Goal: Task Accomplishment & Management: Use online tool/utility

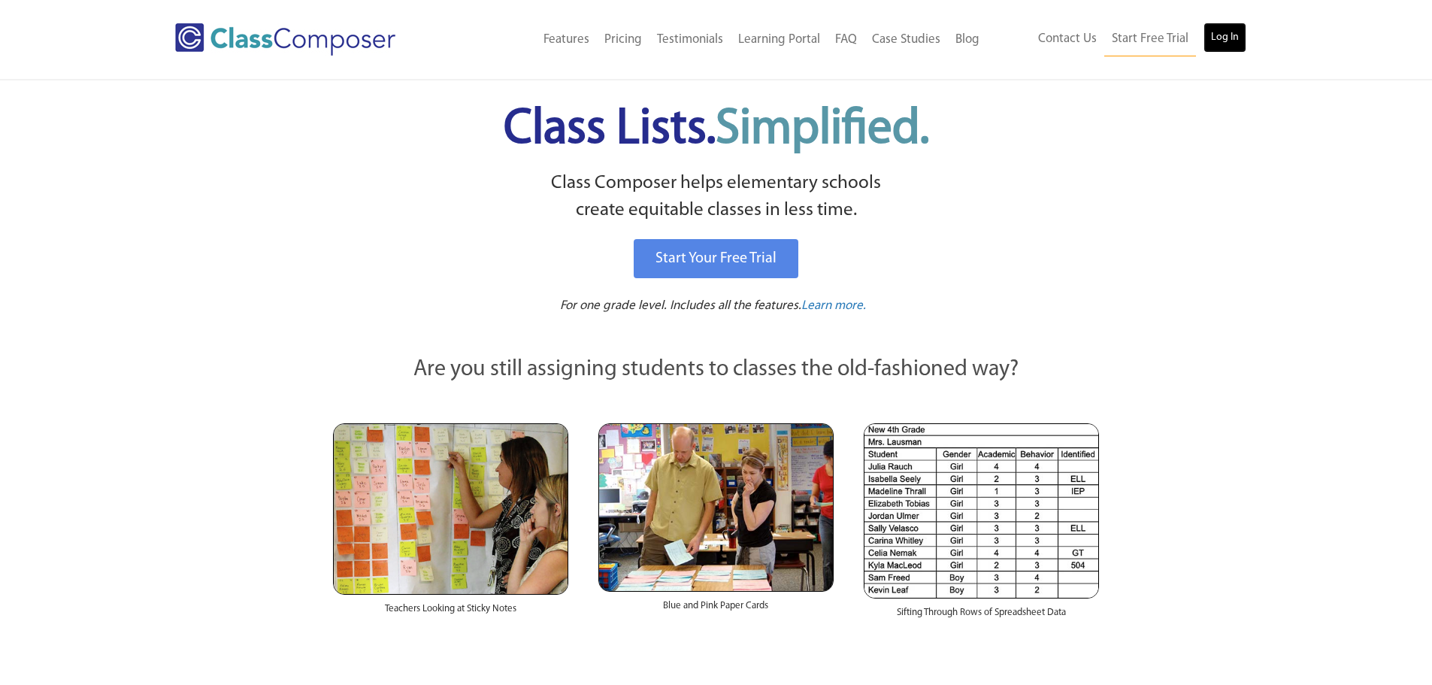
click at [1231, 35] on link "Log In" at bounding box center [1225, 38] width 43 height 30
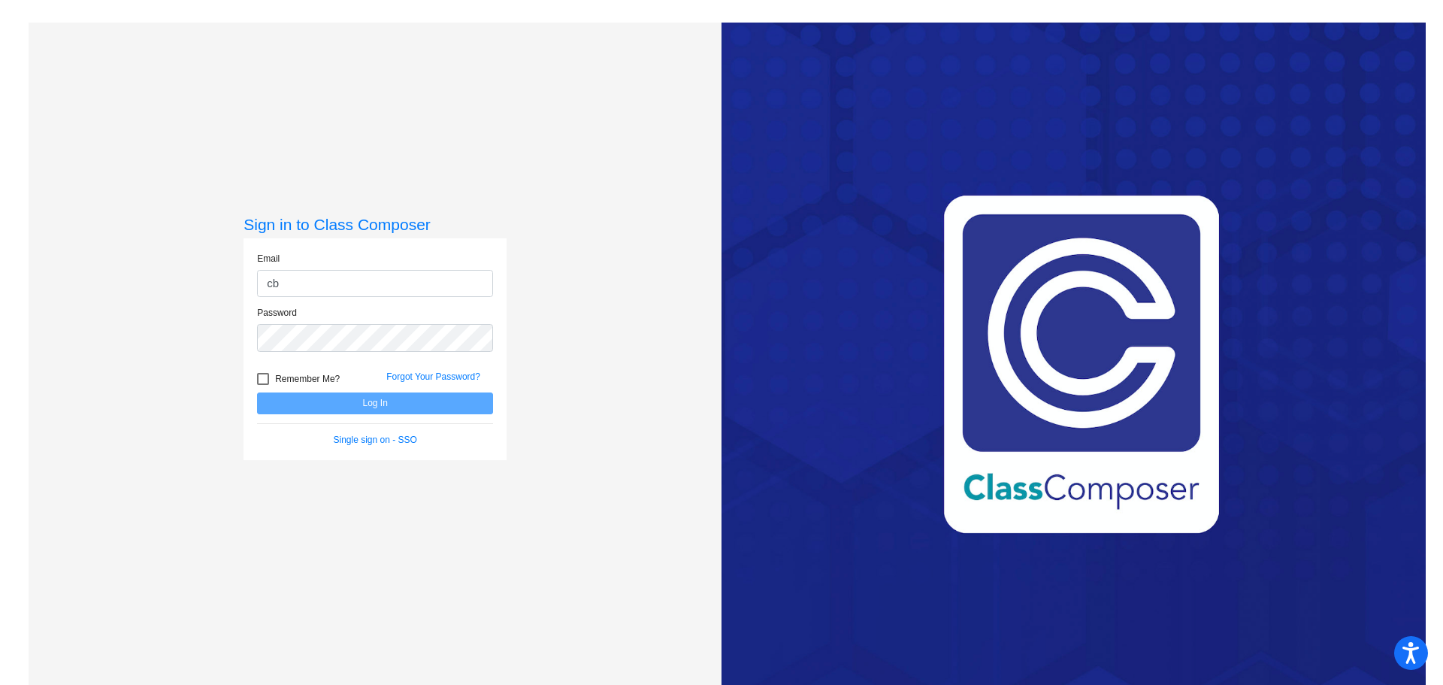
type input "cbrewington@cvs.k12.mi.us"
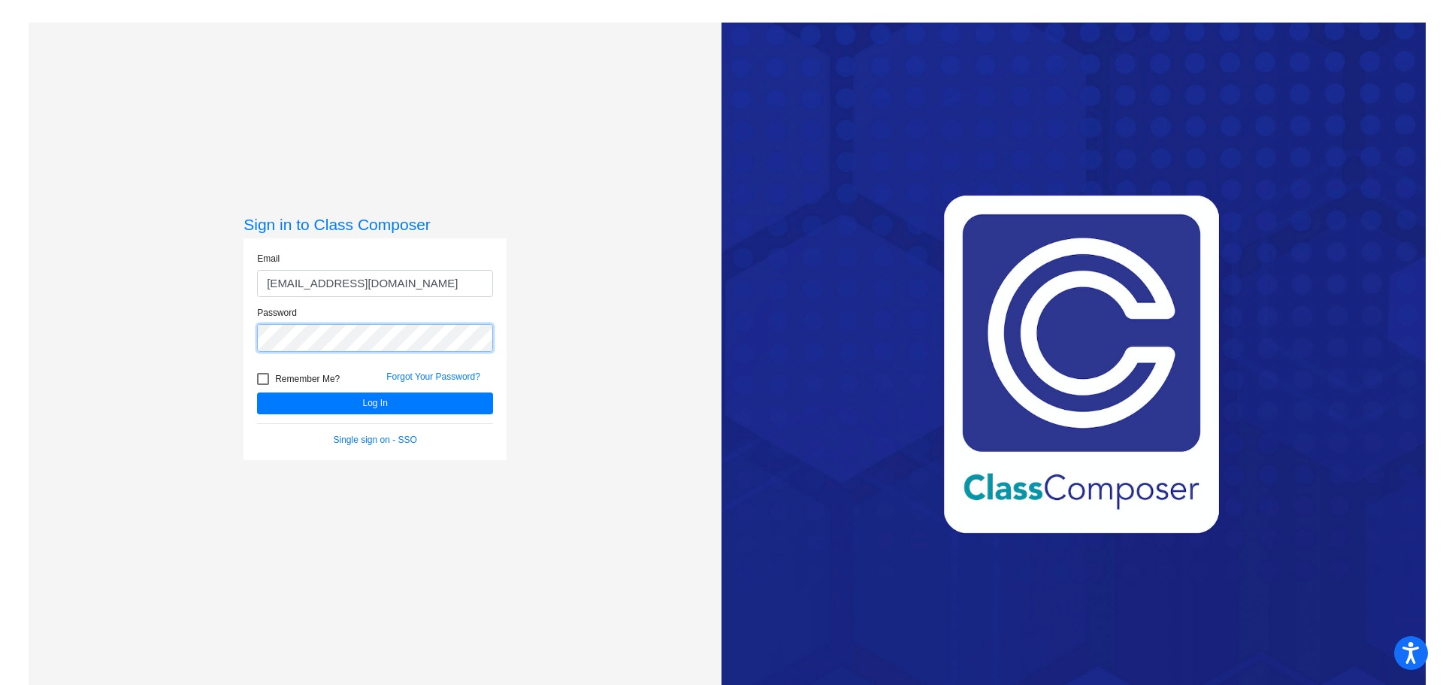
click at [257, 392] on button "Log In" at bounding box center [375, 403] width 236 height 22
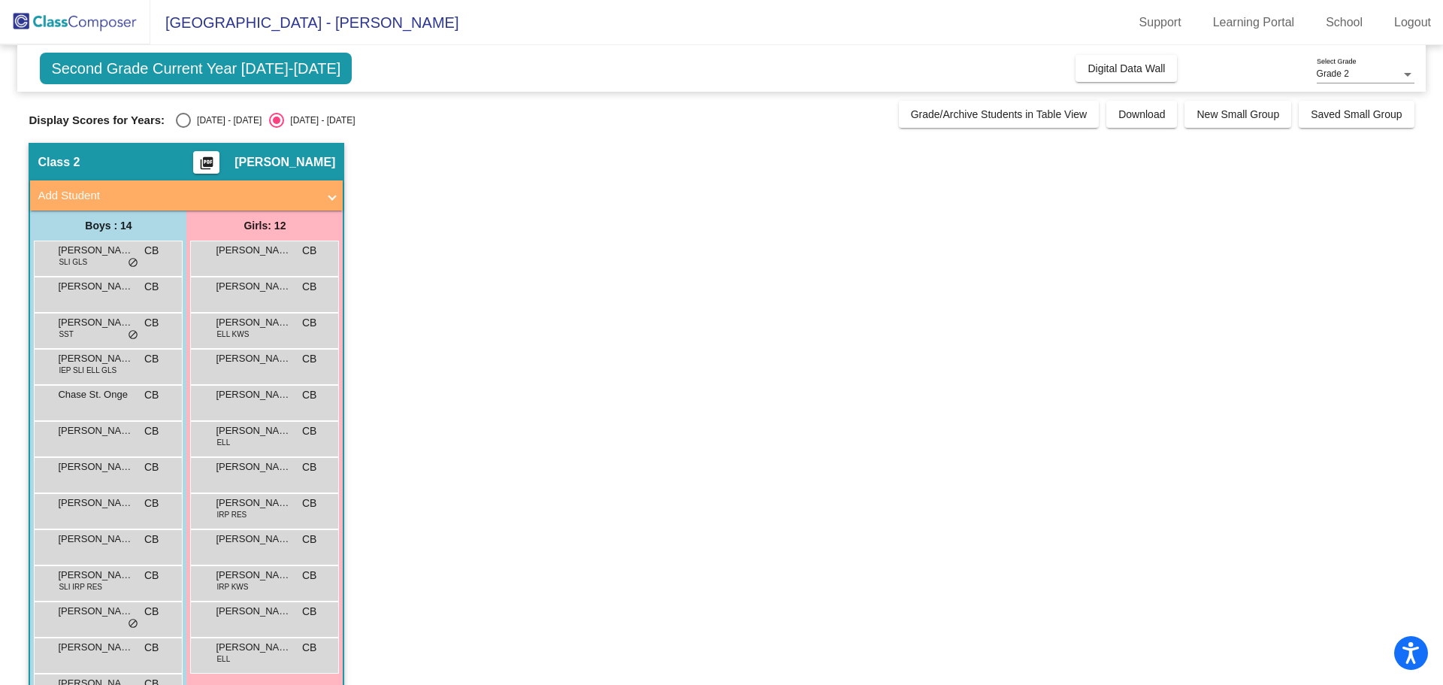
click at [187, 114] on div "Select an option" at bounding box center [183, 120] width 15 height 15
click at [183, 128] on input "2024 - 2025" at bounding box center [183, 128] width 1 height 1
radio input "true"
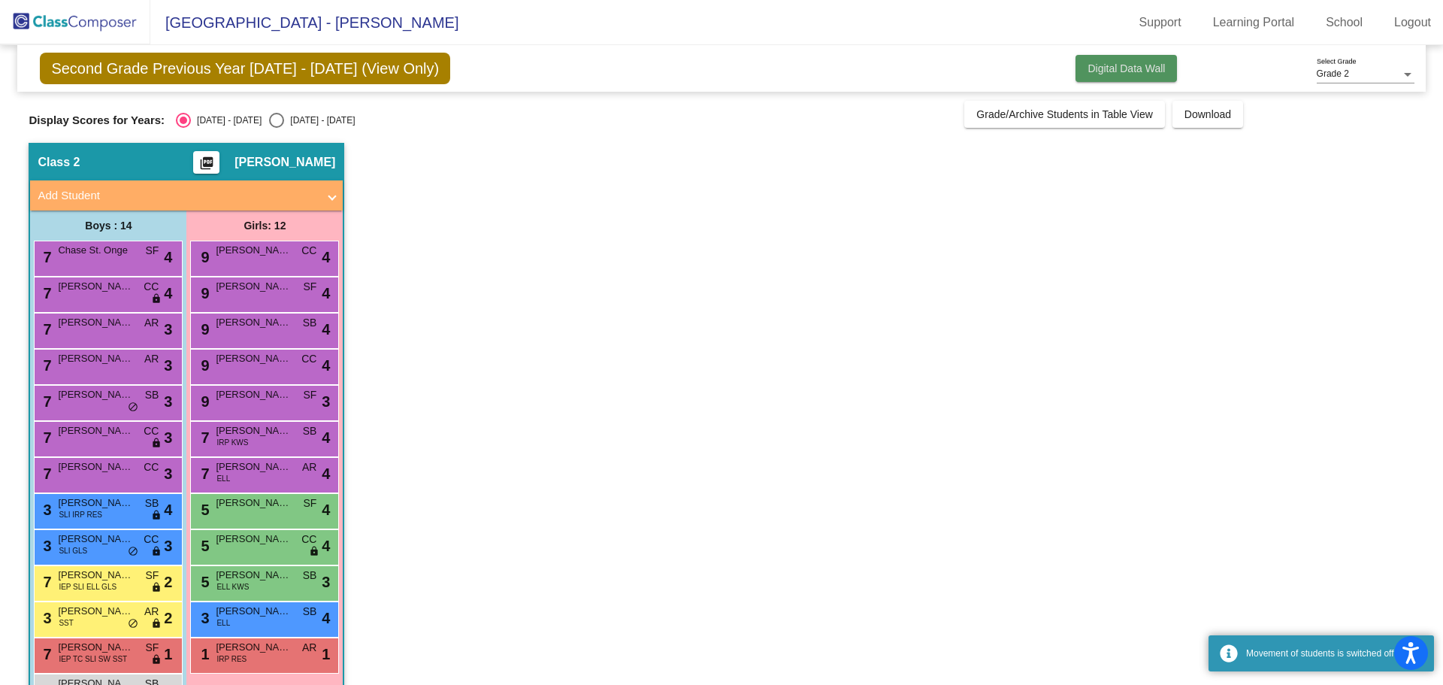
click at [1133, 68] on span "Digital Data Wall" at bounding box center [1126, 68] width 77 height 12
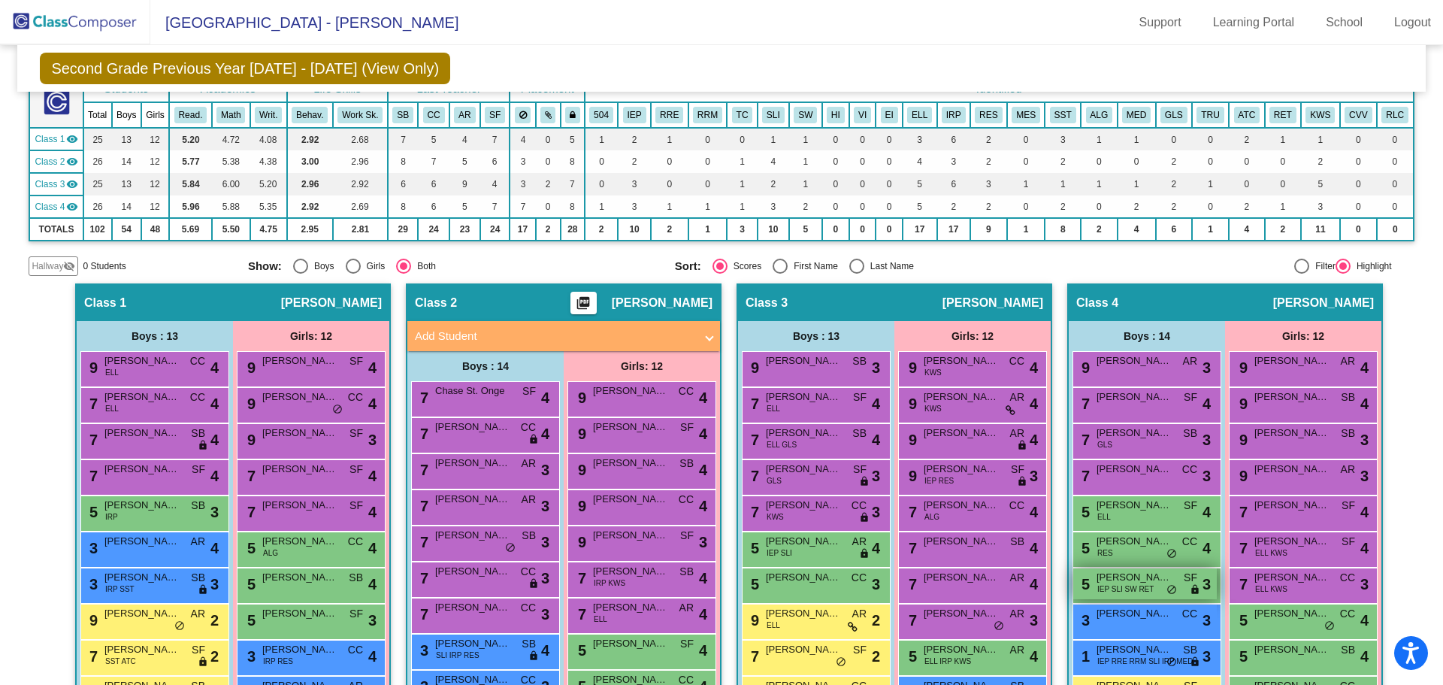
scroll to position [325, 0]
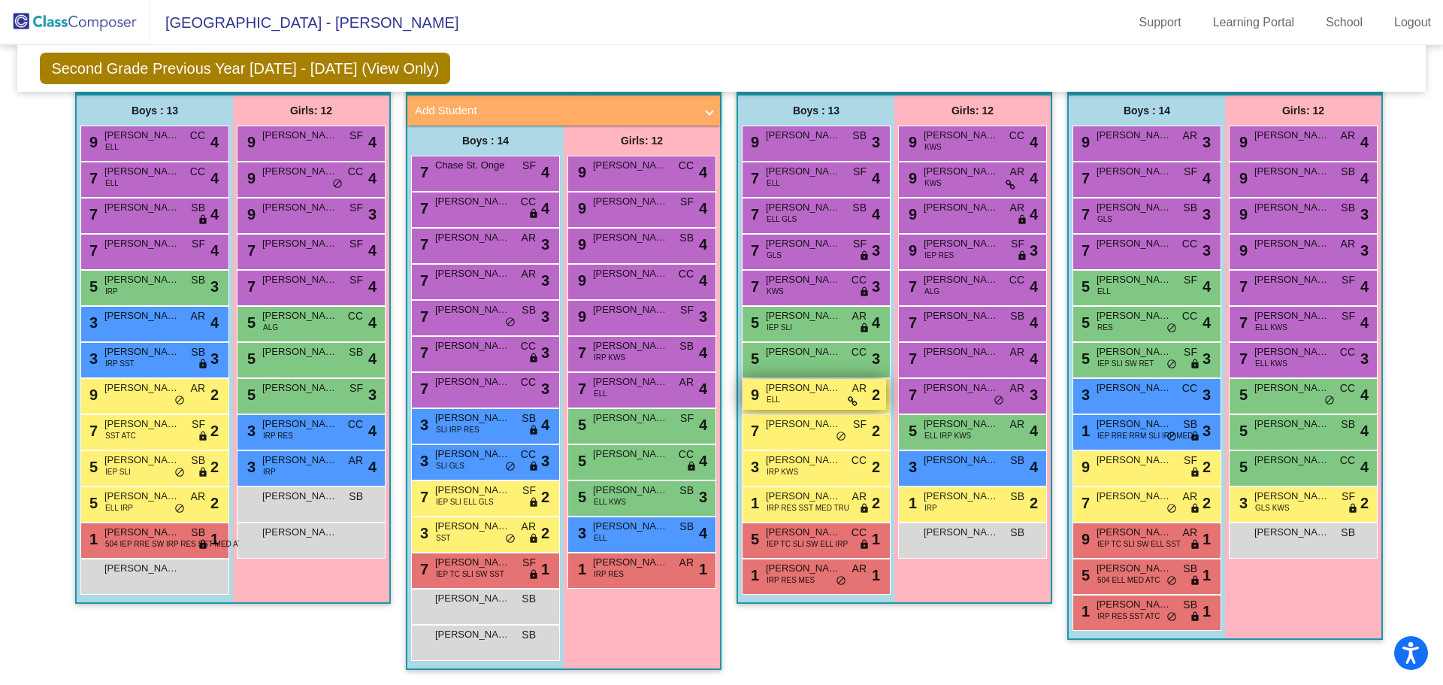
click at [848, 405] on icon at bounding box center [853, 401] width 10 height 11
click at [500, 500] on div "7 Charbel Akoobi IEP SLI ELL GLS SF lock do_not_disturb_alt 2" at bounding box center [484, 496] width 144 height 31
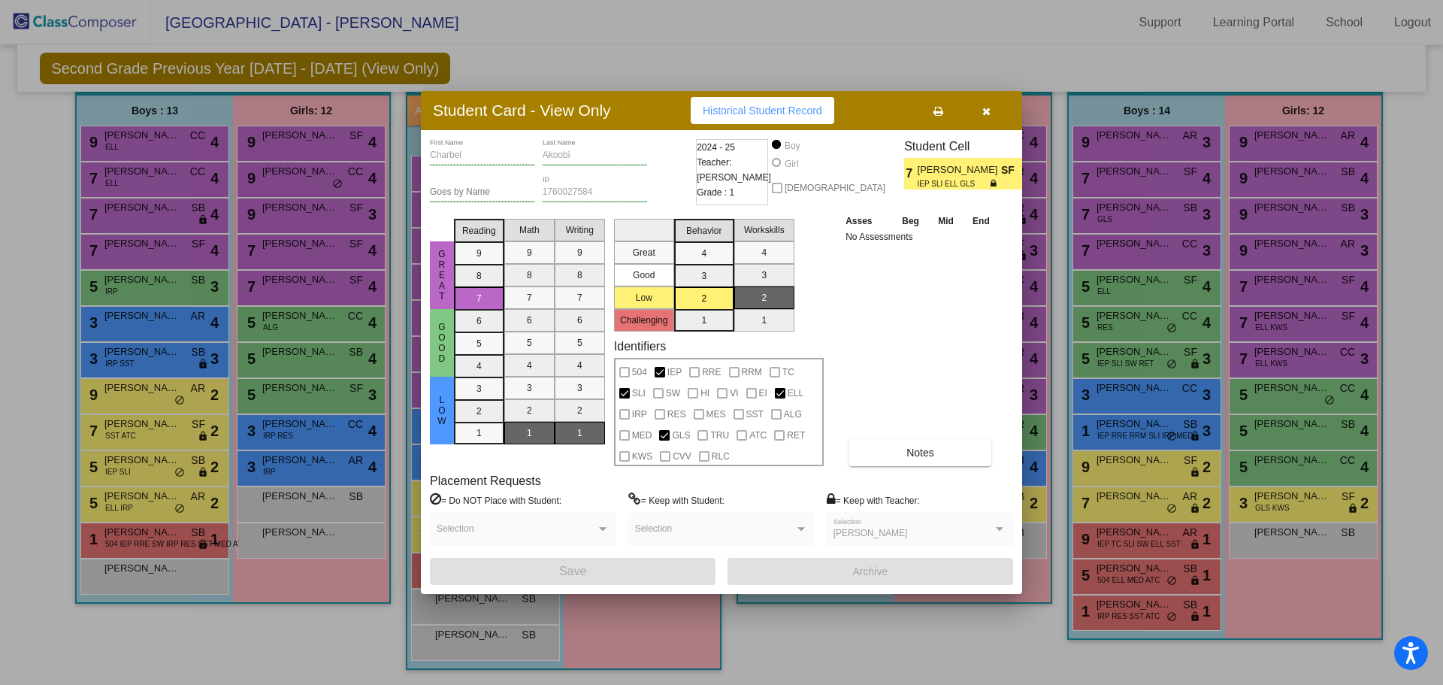
click at [986, 113] on icon "button" at bounding box center [987, 111] width 8 height 11
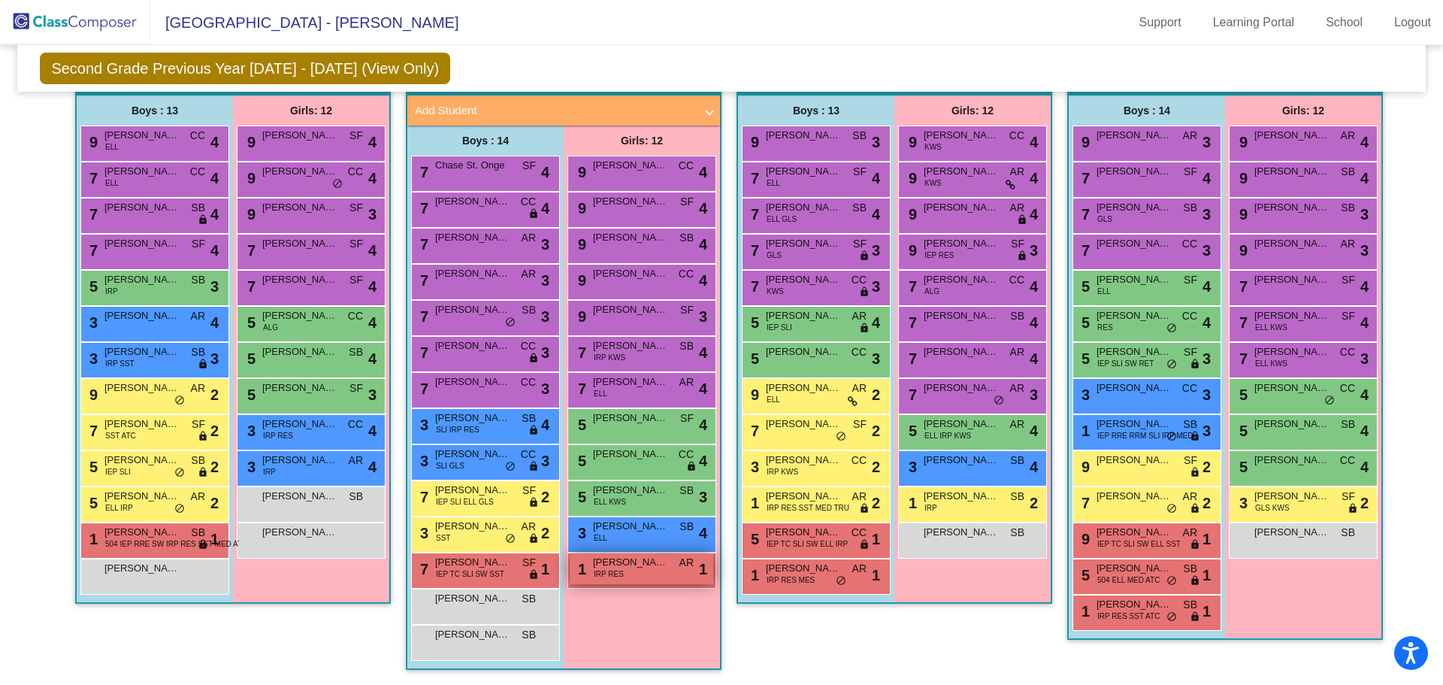
click at [619, 570] on span "IRP RES" at bounding box center [609, 573] width 30 height 11
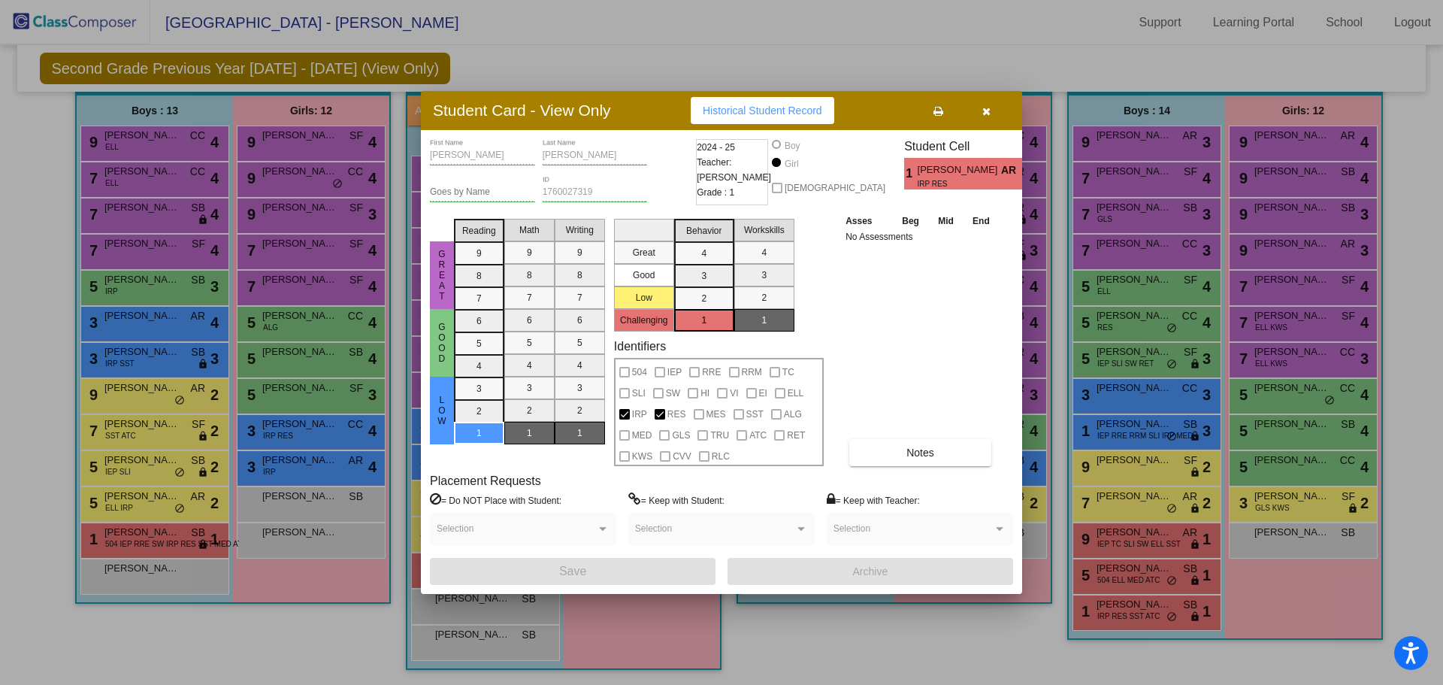
click at [987, 108] on icon "button" at bounding box center [987, 111] width 8 height 11
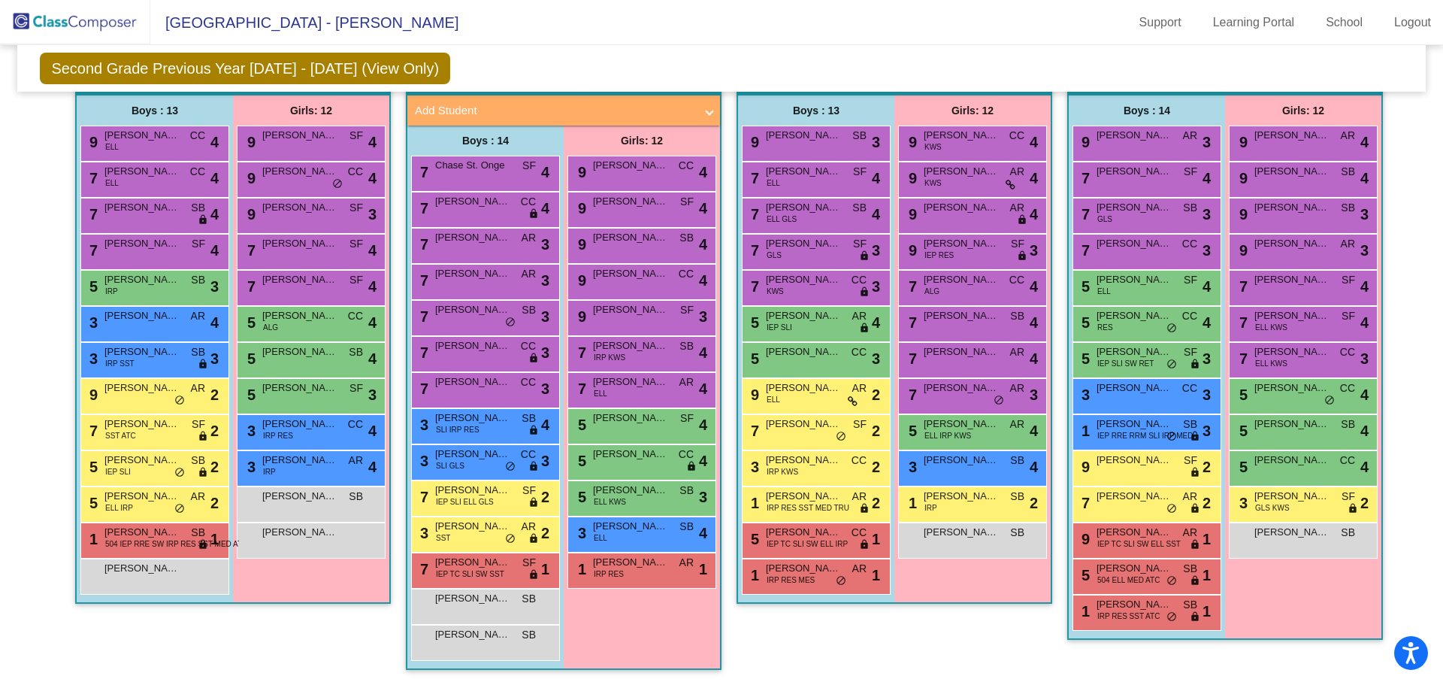
click at [663, 588] on div "1 Madilynn McMurrian IRP RES AR lock do_not_disturb_alt 1" at bounding box center [642, 571] width 149 height 36
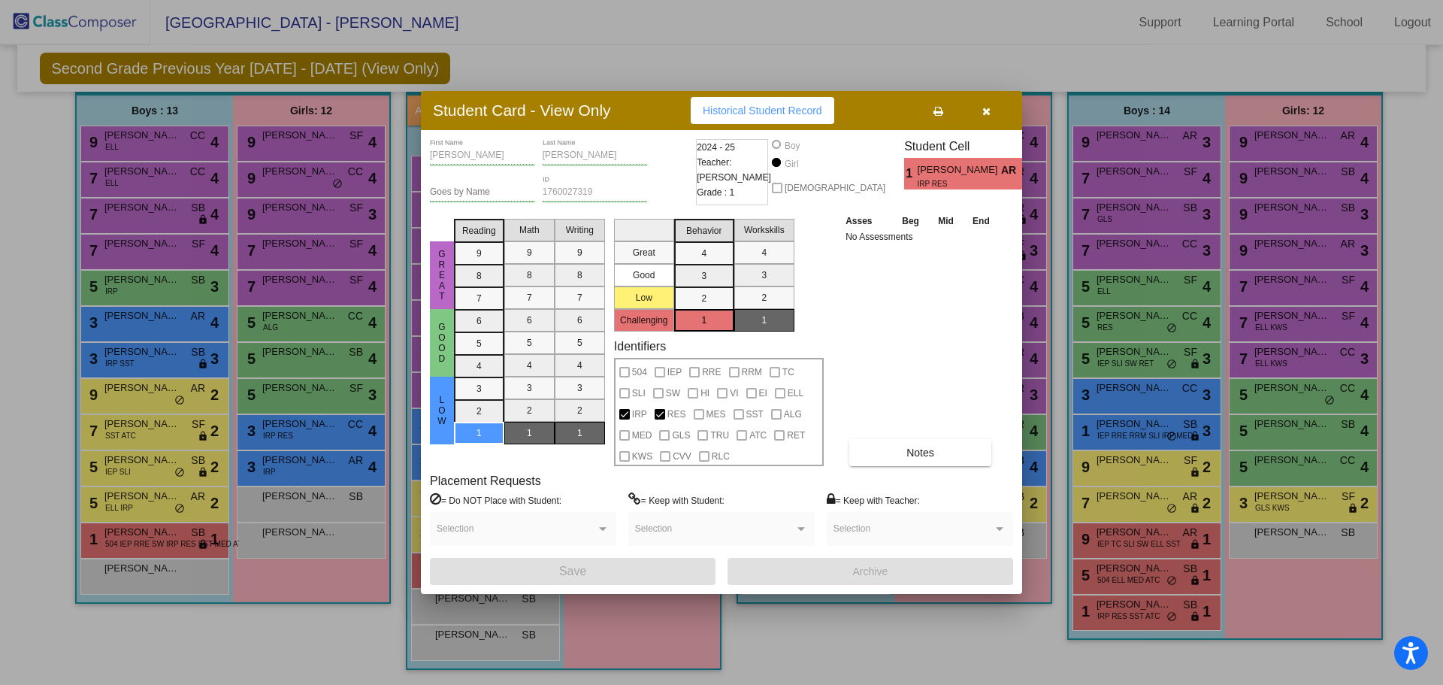
click at [985, 107] on icon "button" at bounding box center [987, 111] width 8 height 11
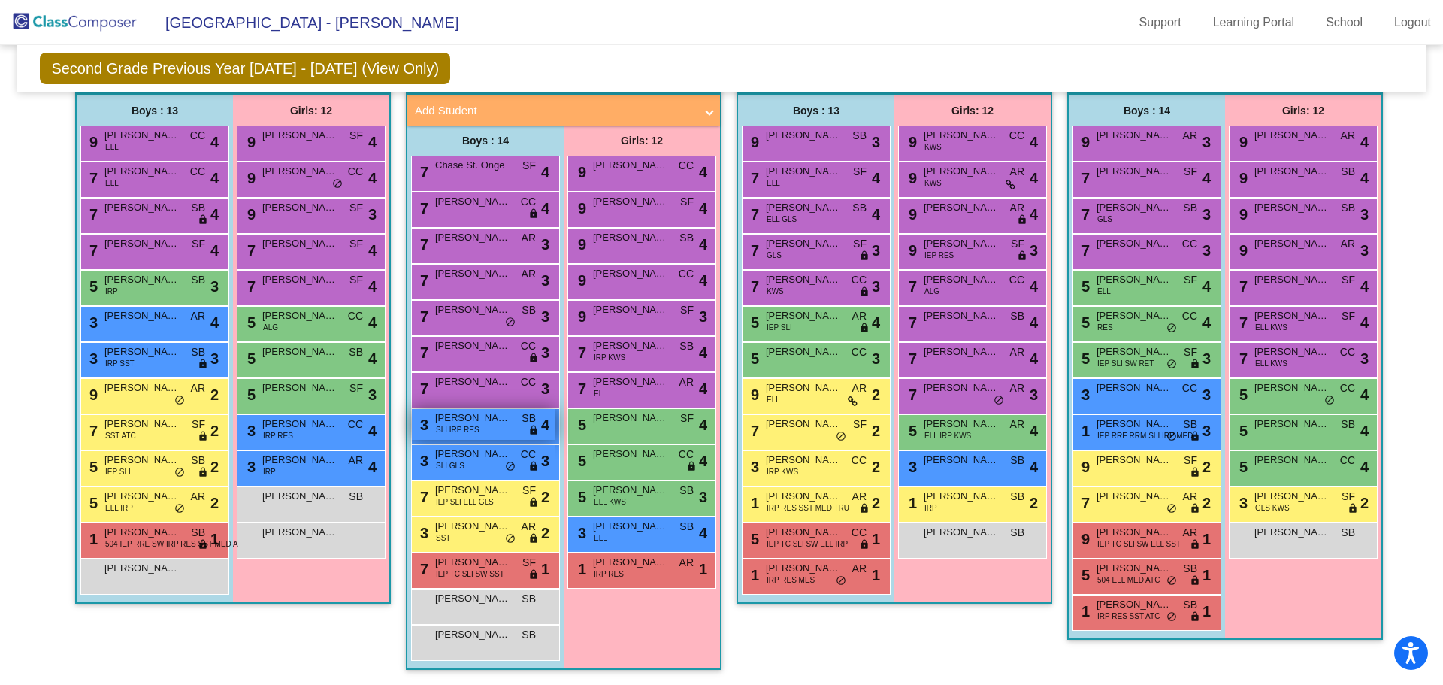
click at [489, 423] on span "Lorenzo Torrence" at bounding box center [472, 417] width 75 height 15
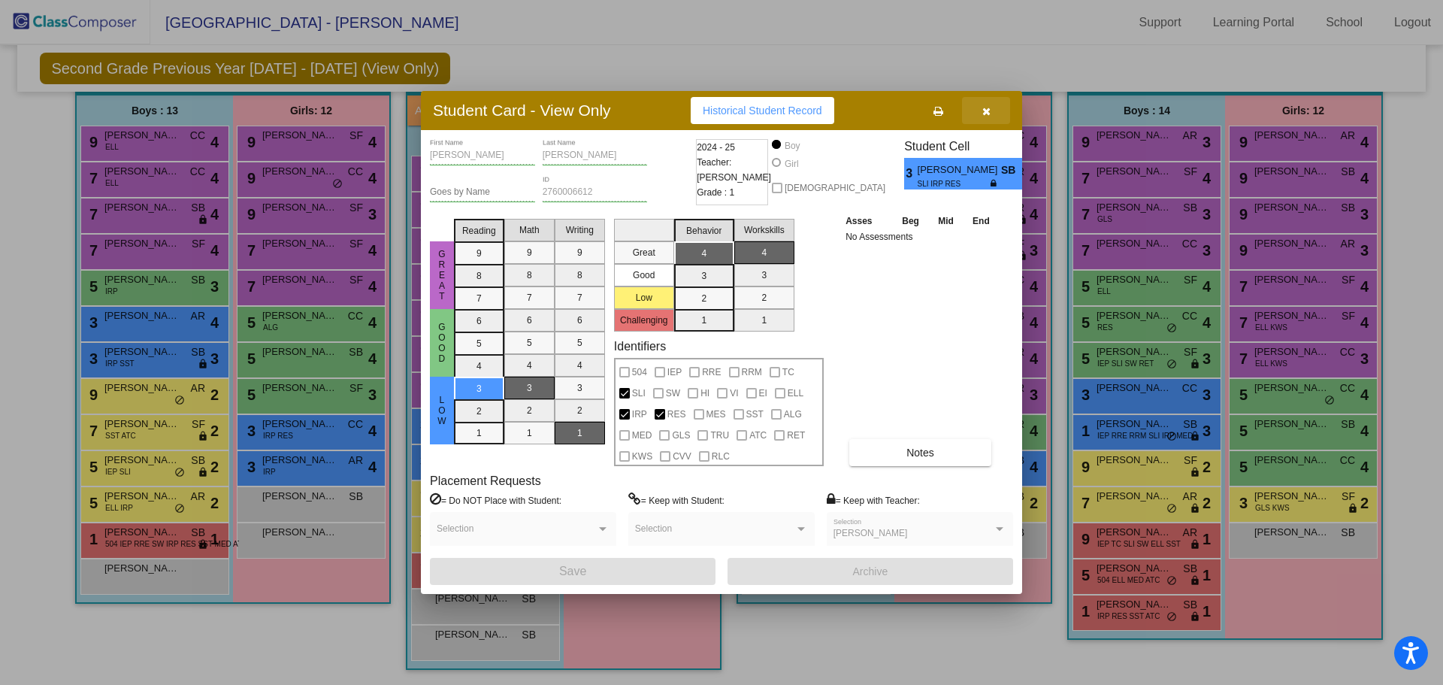
click at [980, 106] on button "button" at bounding box center [986, 110] width 48 height 27
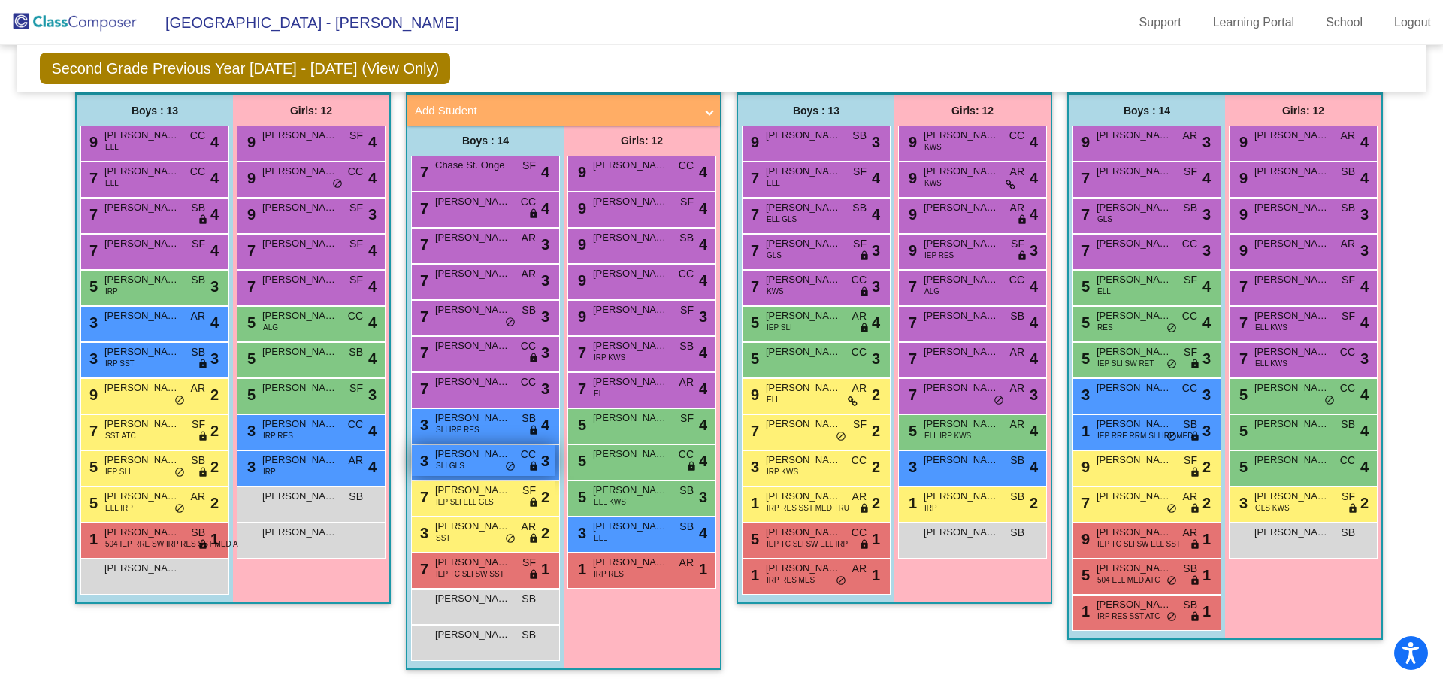
click at [475, 468] on div "3 Agostino Maltagliati SLI GLS CC lock do_not_disturb_alt 3" at bounding box center [484, 460] width 144 height 31
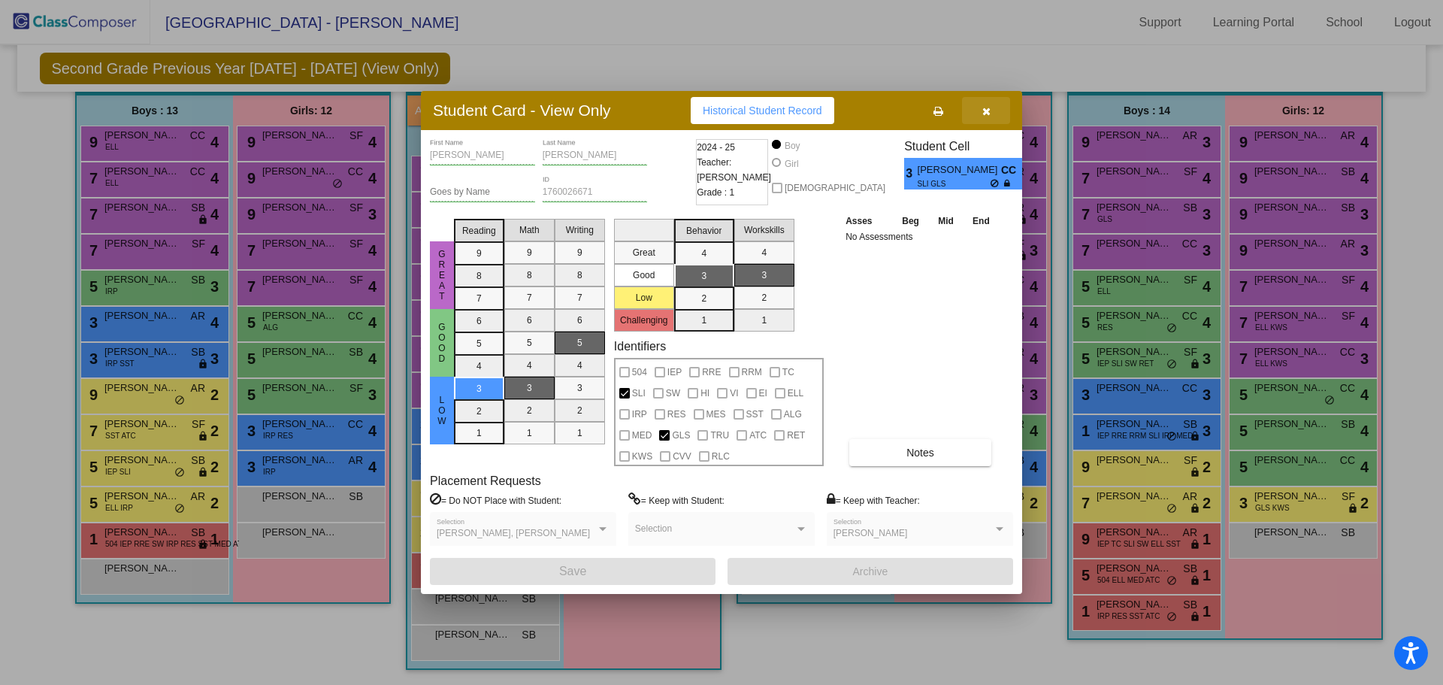
click at [989, 111] on icon "button" at bounding box center [987, 111] width 8 height 11
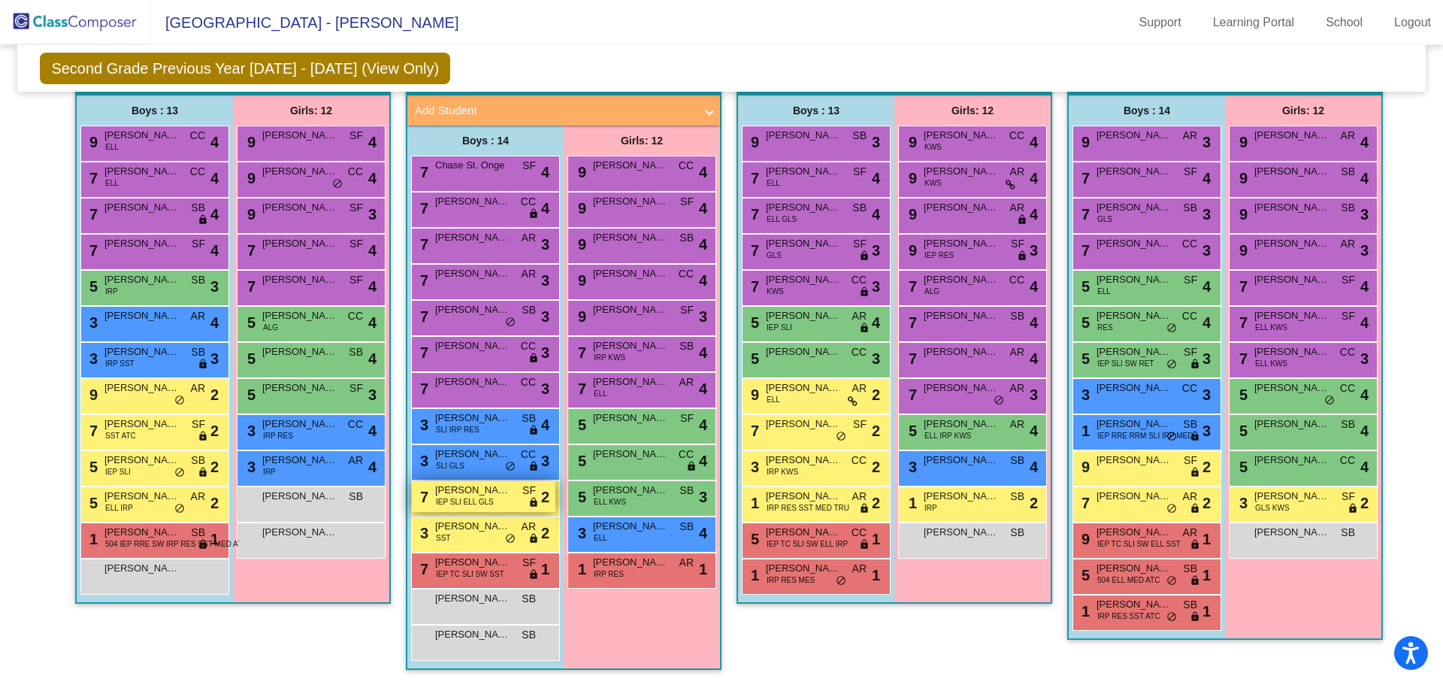
click at [516, 507] on div "7 Charbel Akoobi IEP SLI ELL GLS SF lock do_not_disturb_alt 2" at bounding box center [484, 496] width 144 height 31
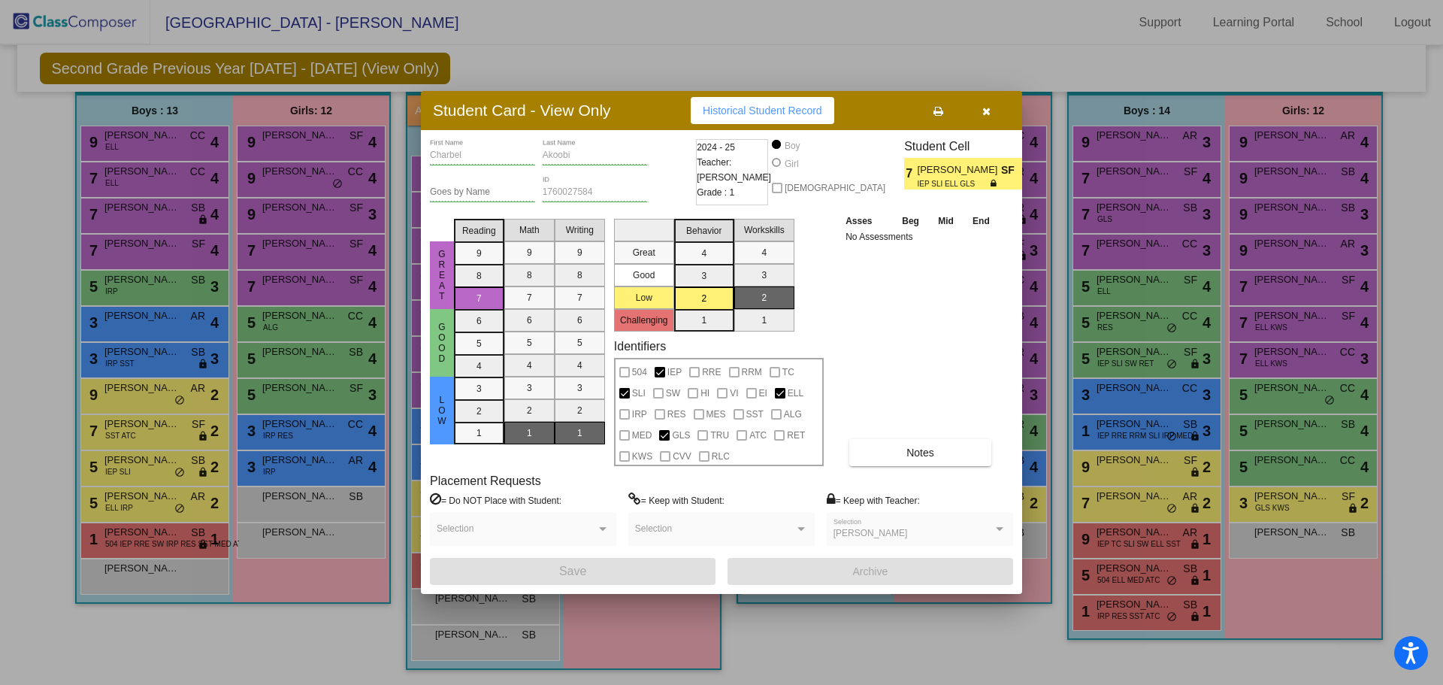
click at [983, 105] on span "button" at bounding box center [987, 110] width 8 height 12
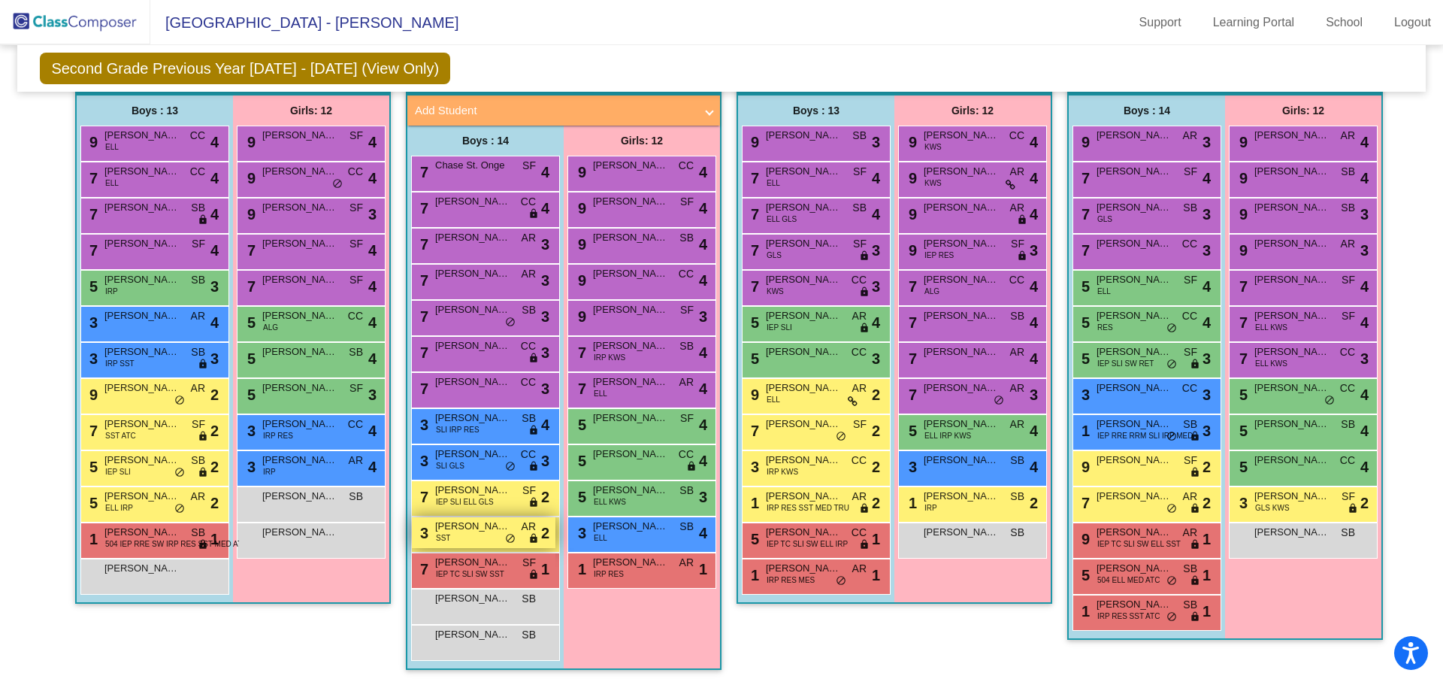
click at [490, 519] on span "Brandon Pypkowski" at bounding box center [472, 526] width 75 height 15
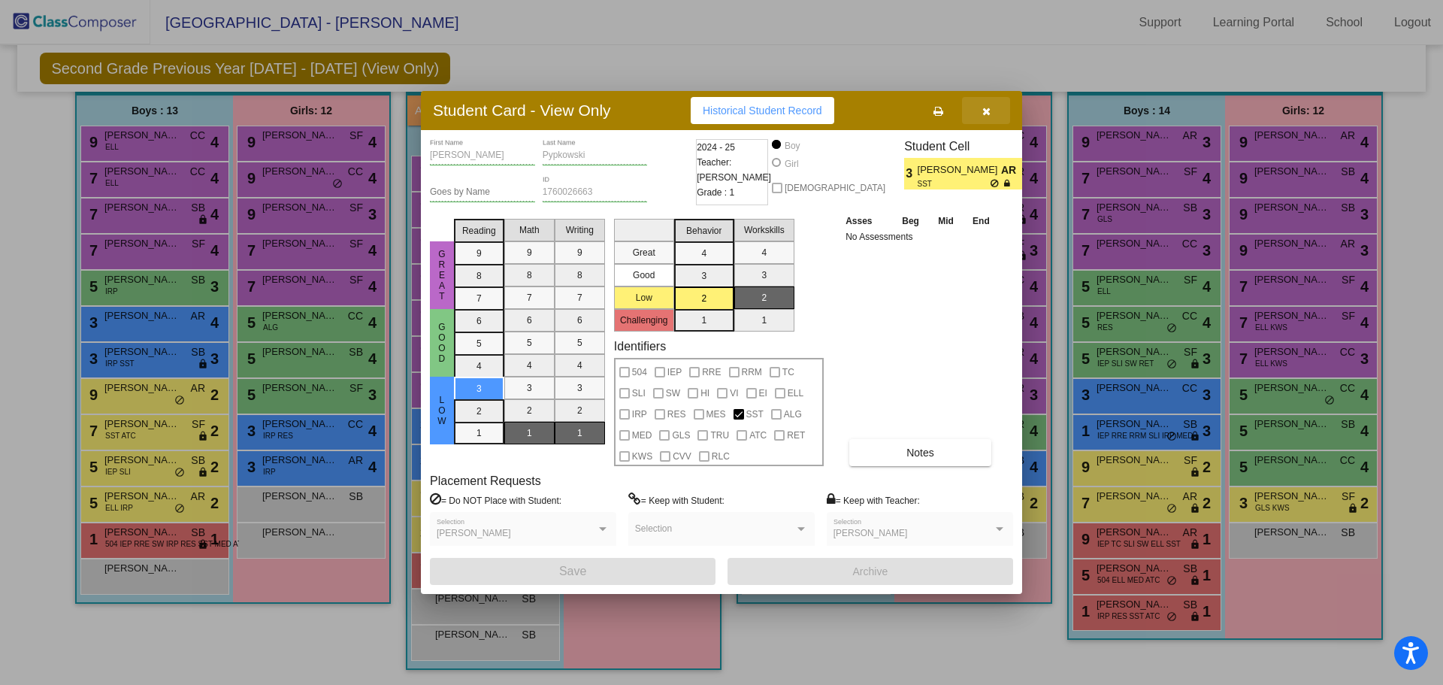
click at [988, 107] on icon "button" at bounding box center [987, 111] width 8 height 11
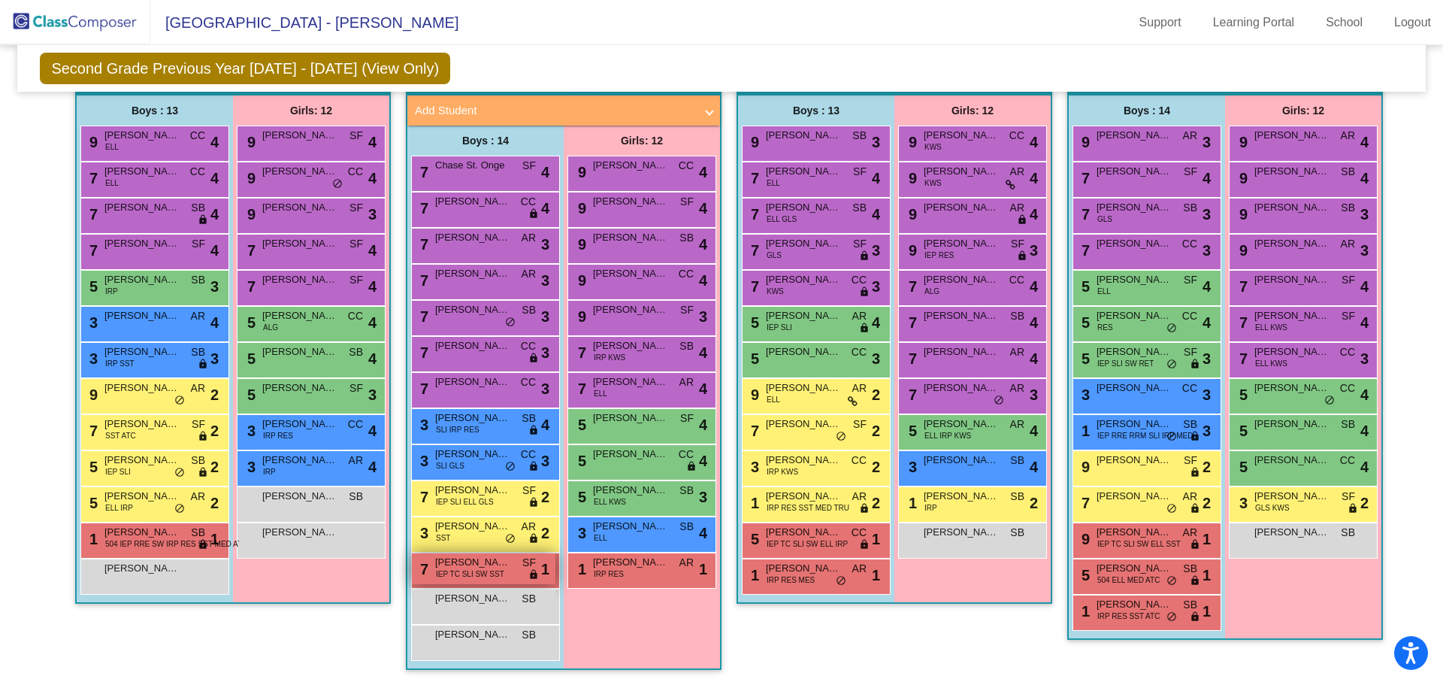
click at [463, 568] on span "IEP TC SLI SW SST" at bounding box center [470, 573] width 68 height 11
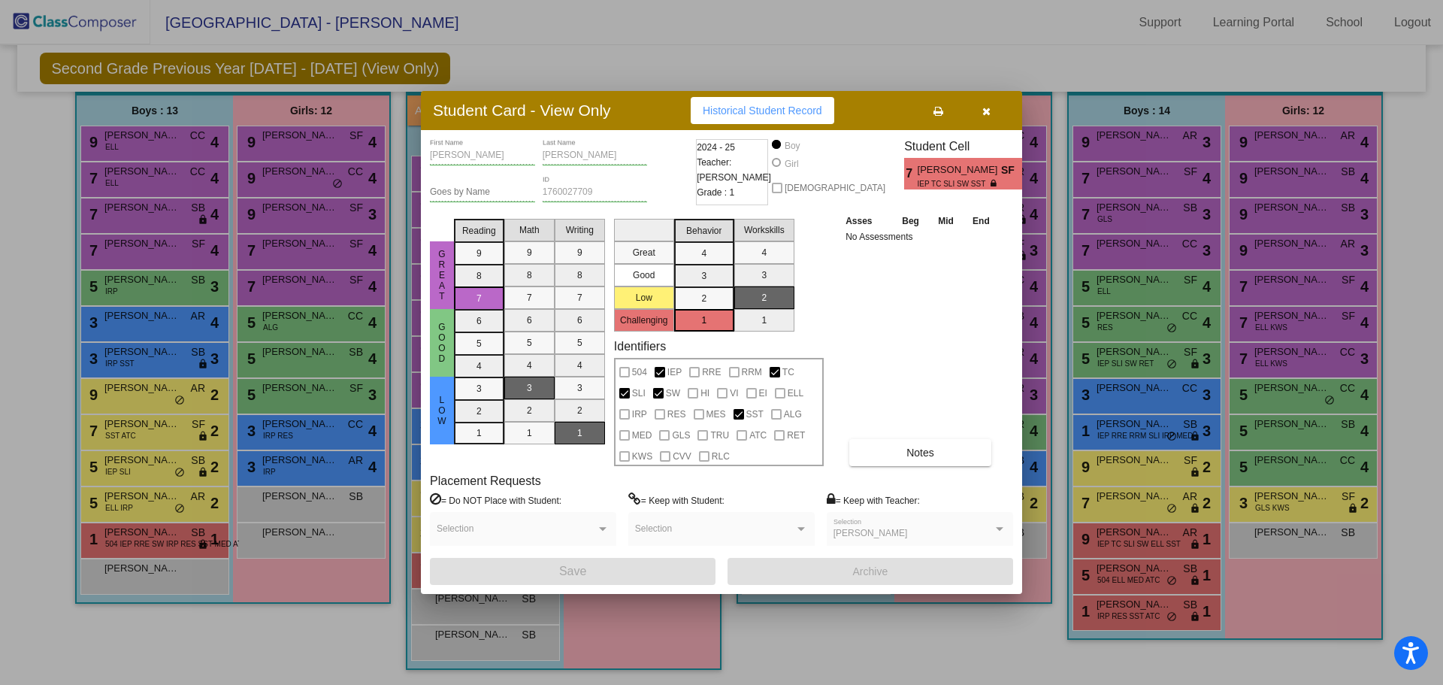
click at [980, 104] on button "button" at bounding box center [986, 110] width 48 height 27
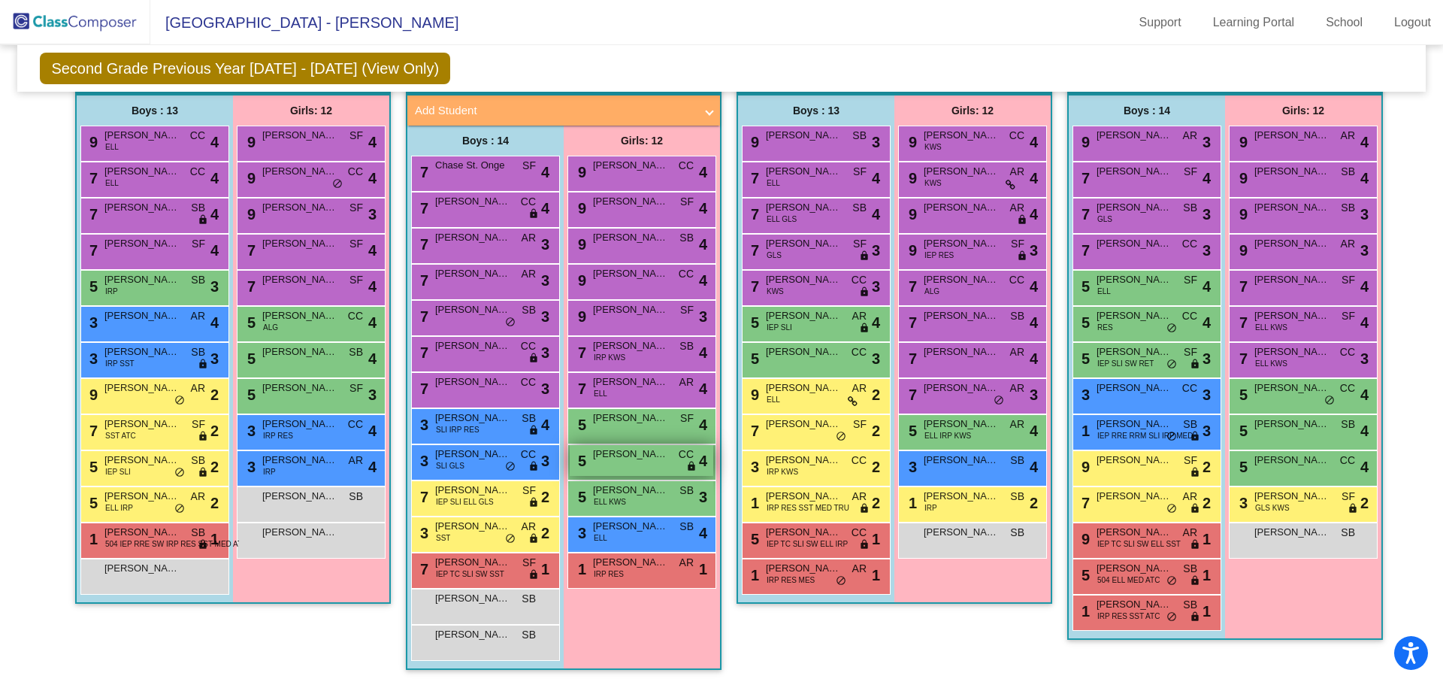
click at [662, 462] on div "5 Kinsley Leman CC lock do_not_disturb_alt 4" at bounding box center [642, 460] width 144 height 31
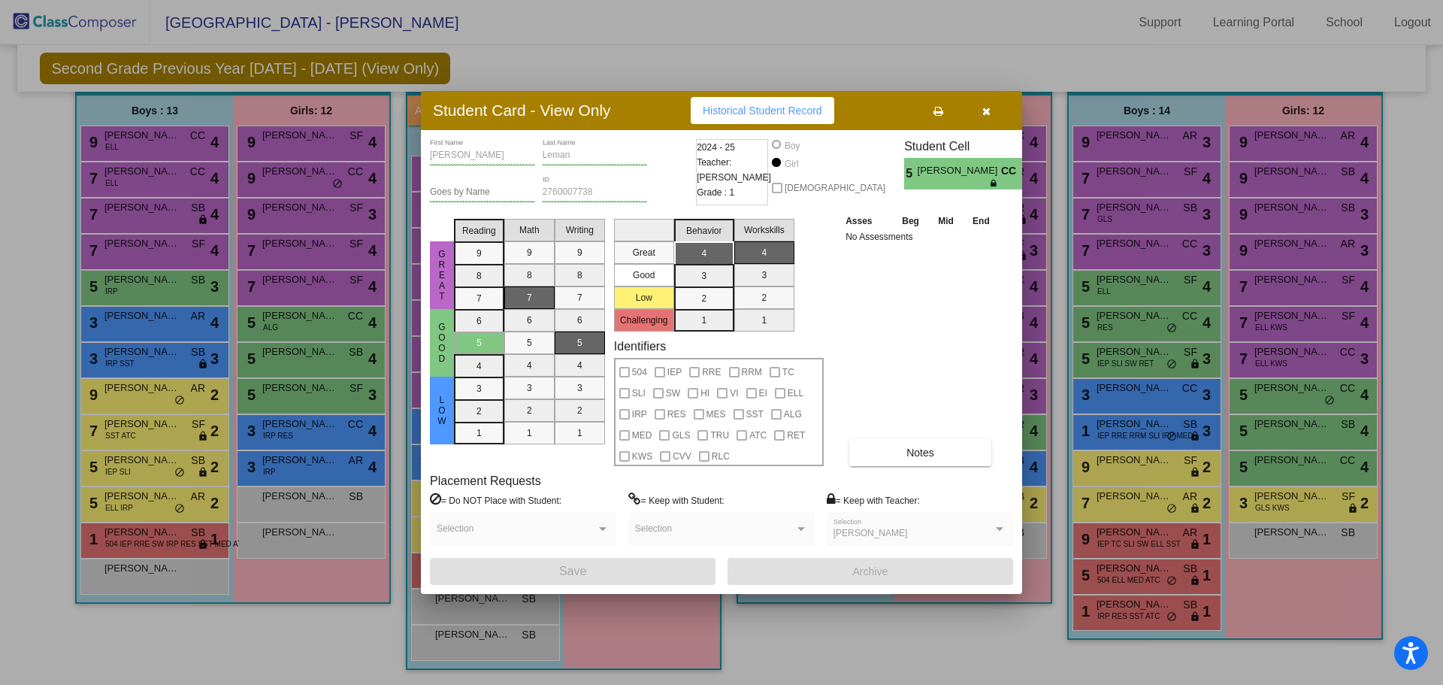
click at [983, 111] on icon "button" at bounding box center [987, 111] width 8 height 11
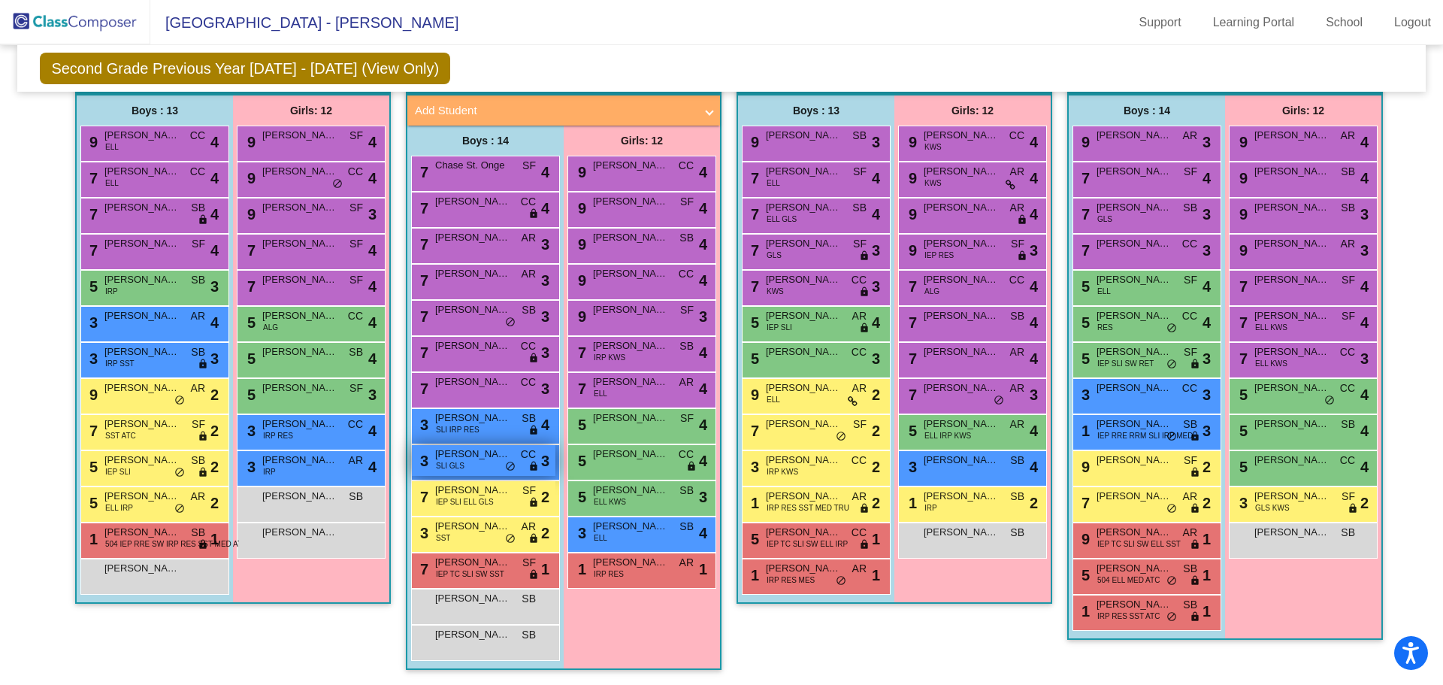
click at [481, 463] on div "3 Agostino Maltagliati SLI GLS CC lock do_not_disturb_alt 3" at bounding box center [484, 460] width 144 height 31
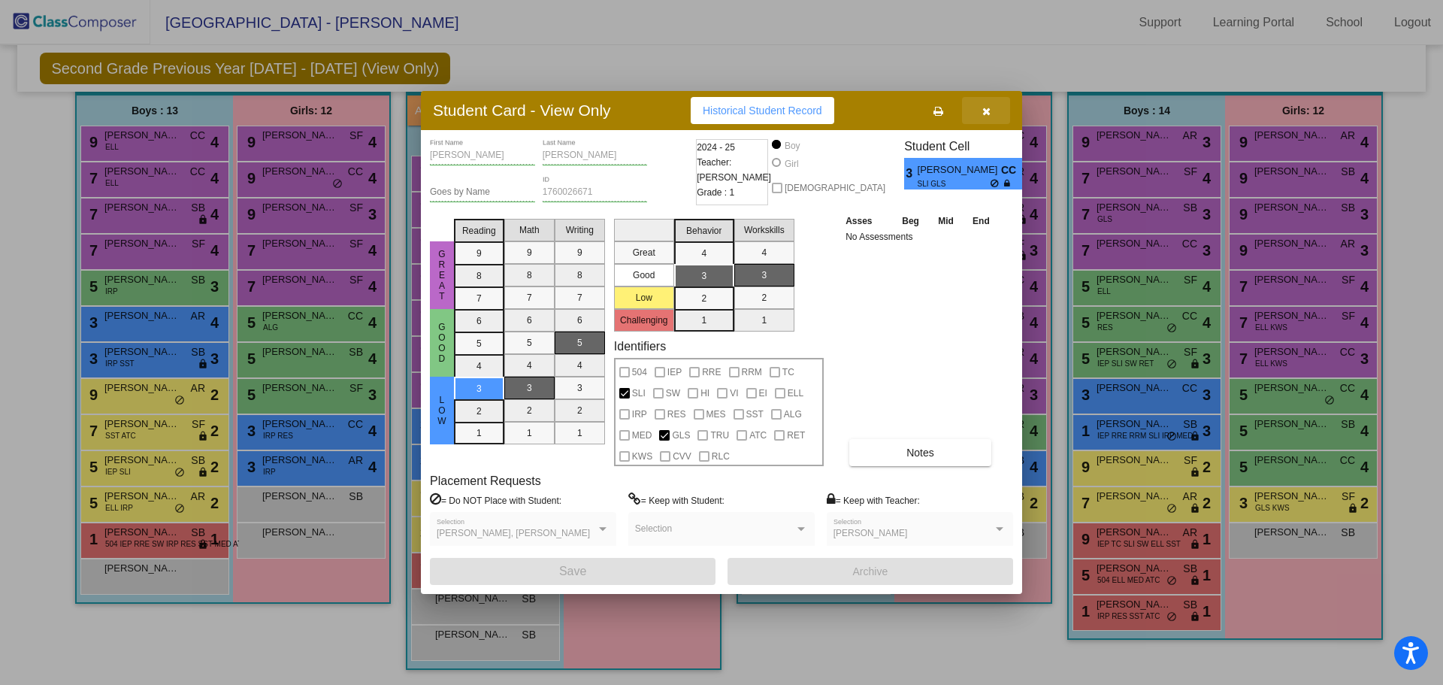
click at [986, 106] on icon "button" at bounding box center [987, 111] width 8 height 11
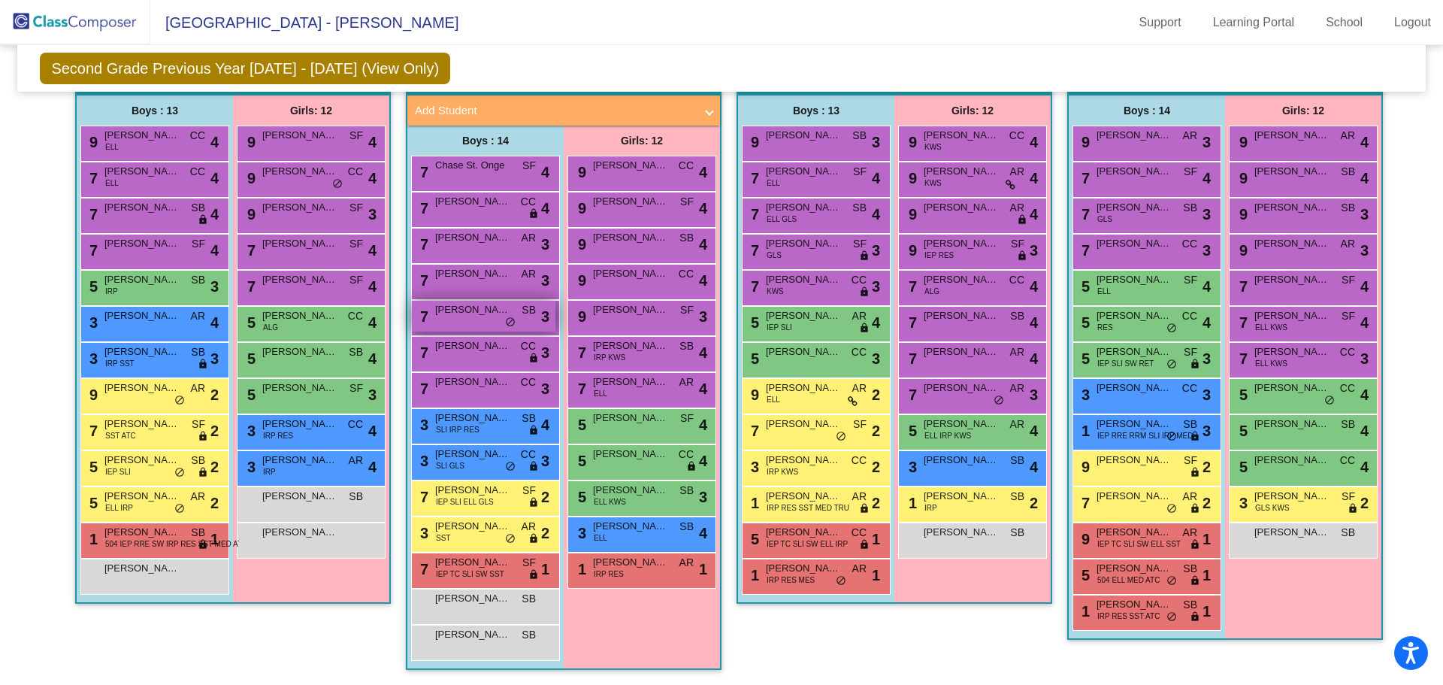
click at [504, 311] on span "Maurizio DiMauro" at bounding box center [472, 309] width 75 height 15
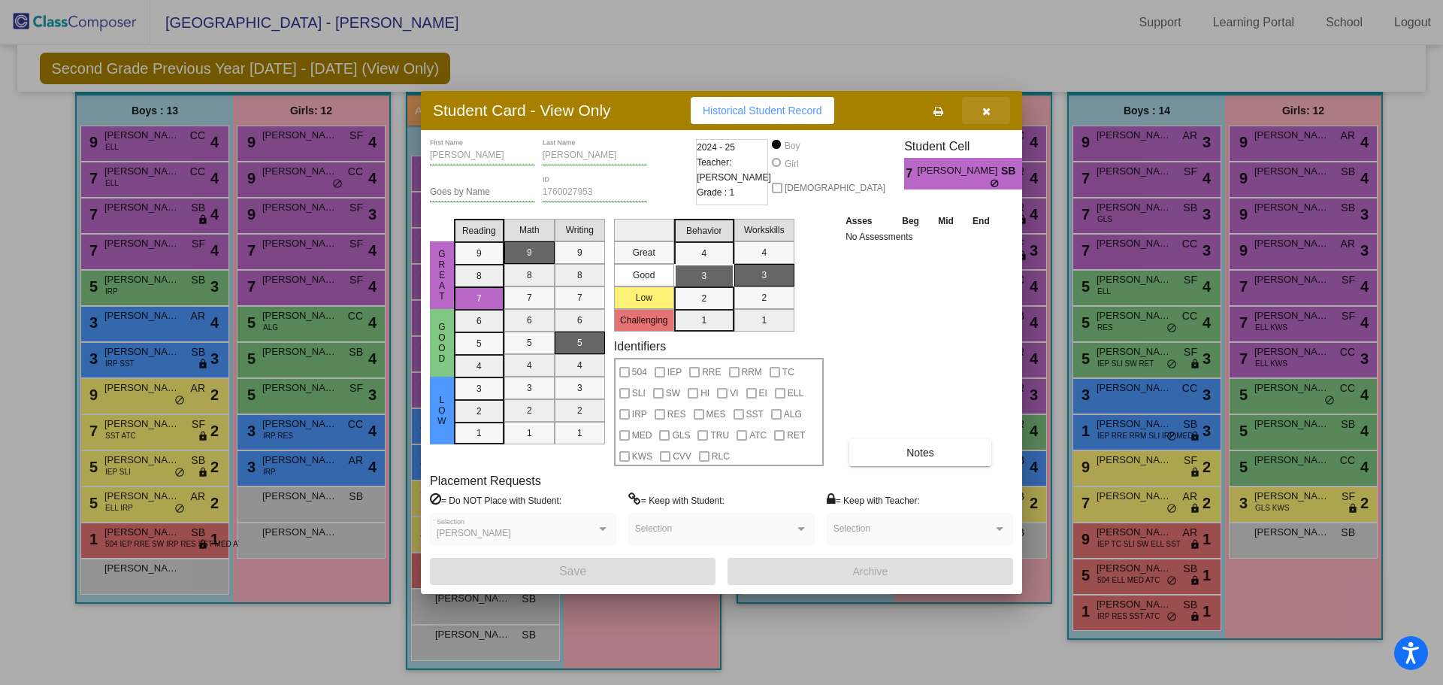
click at [989, 104] on span "button" at bounding box center [987, 110] width 8 height 12
